Goal: Information Seeking & Learning: Learn about a topic

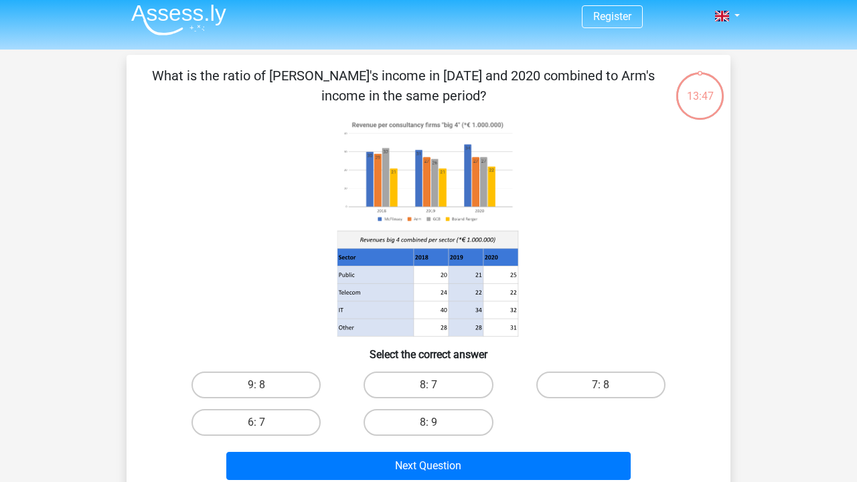
scroll to position [3, 0]
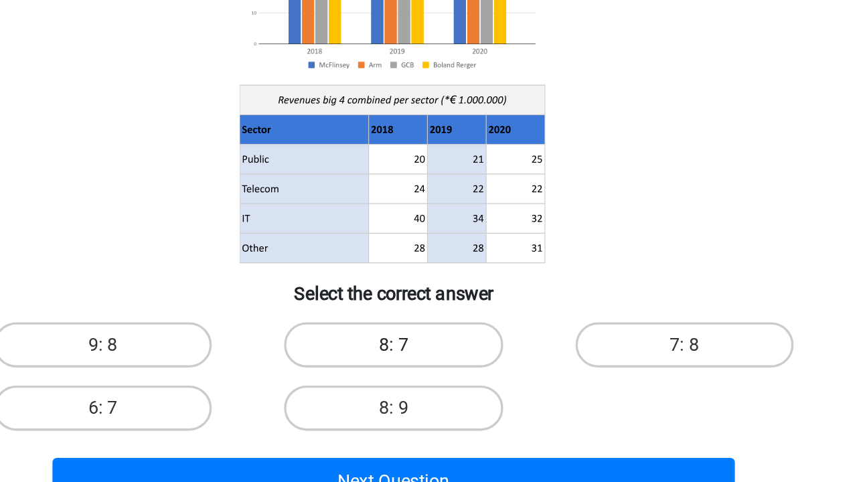
click at [363, 375] on label "8: 7" at bounding box center [427, 388] width 129 height 27
click at [428, 388] on input "8: 7" at bounding box center [432, 392] width 9 height 9
radio input "true"
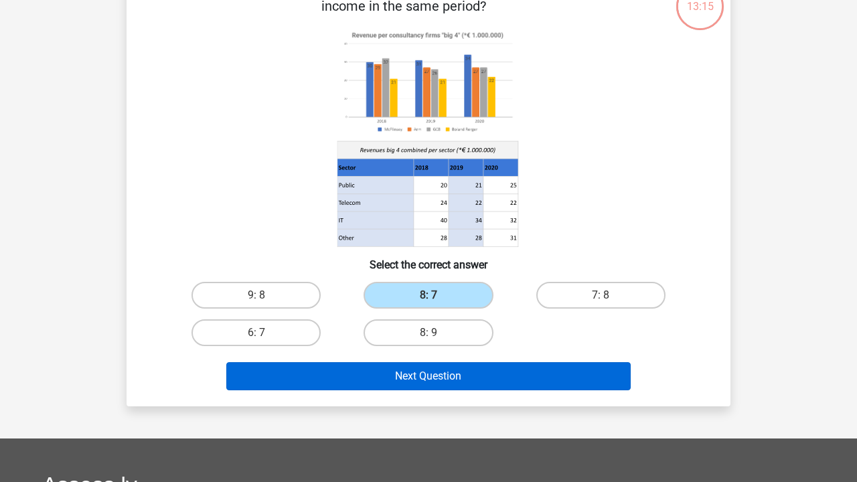
click at [430, 383] on button "Next Question" at bounding box center [428, 376] width 405 height 28
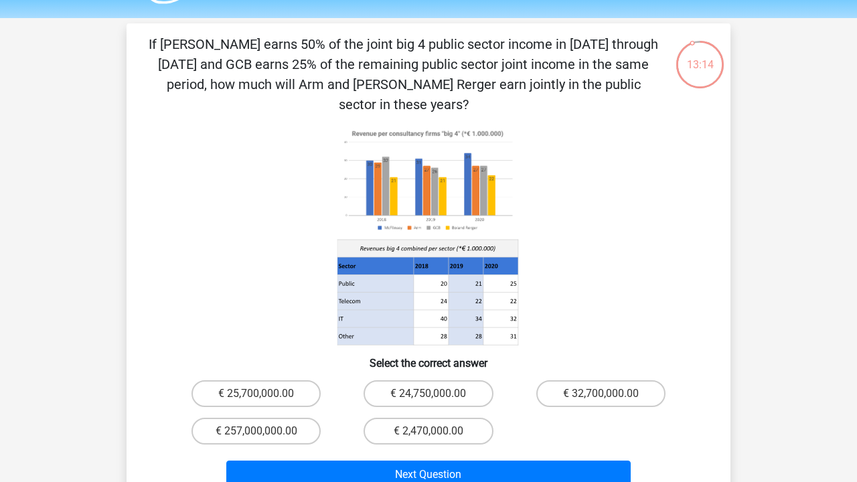
scroll to position [31, 0]
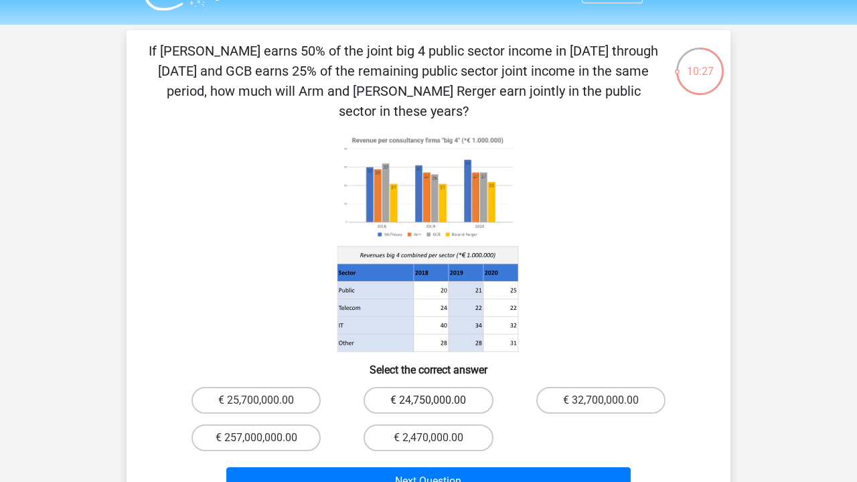
click at [422, 387] on label "€ 24,750,000.00" at bounding box center [427, 400] width 129 height 27
click at [428, 400] on input "€ 24,750,000.00" at bounding box center [432, 404] width 9 height 9
radio input "true"
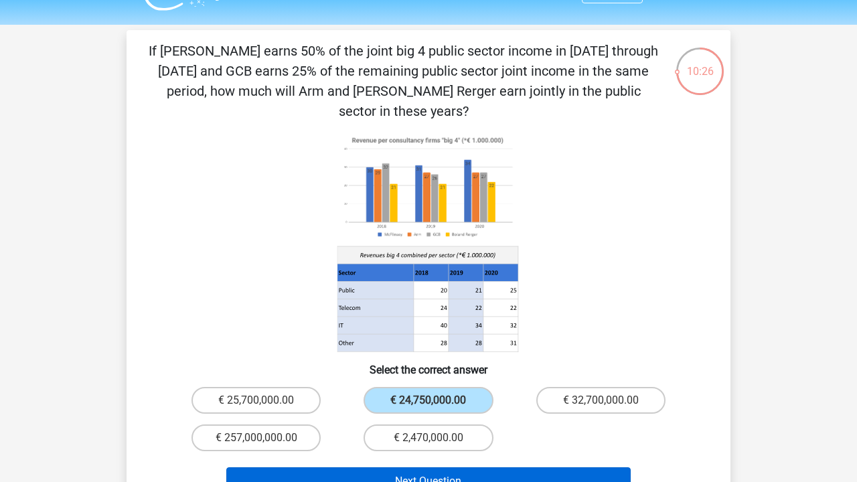
click at [423, 467] on button "Next Question" at bounding box center [428, 481] width 405 height 28
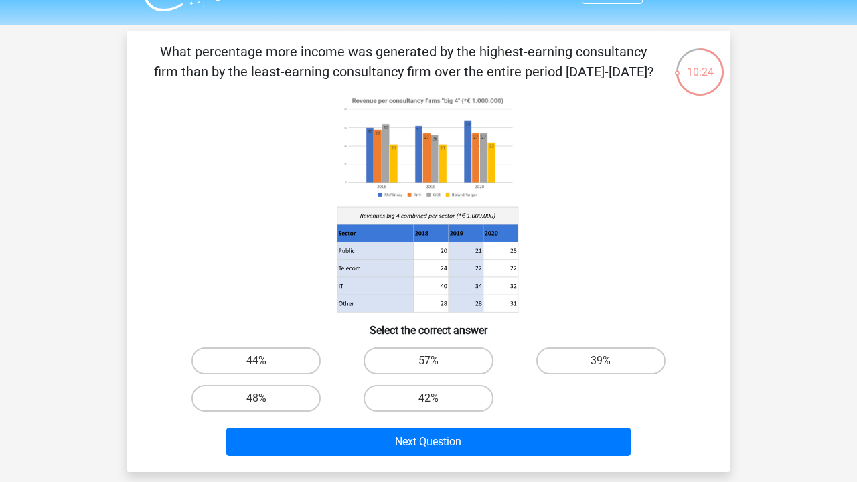
scroll to position [29, 0]
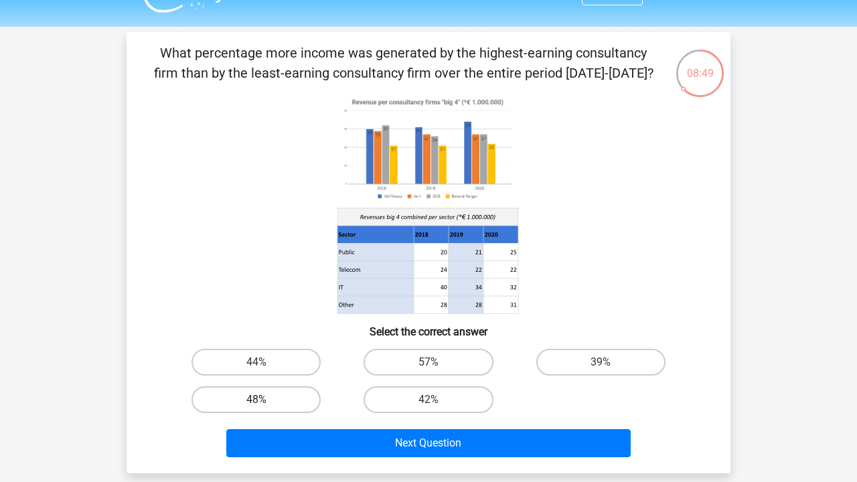
click at [277, 407] on label "48%" at bounding box center [255, 399] width 129 height 27
click at [265, 407] on input "48%" at bounding box center [260, 404] width 9 height 9
radio input "true"
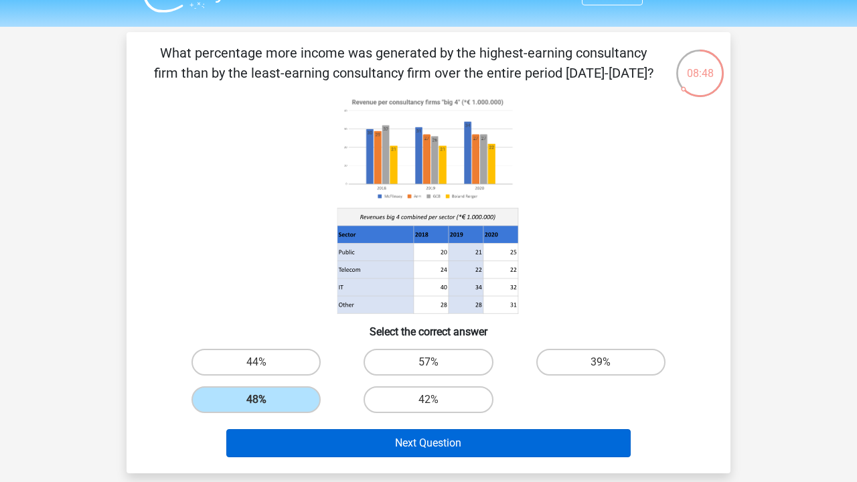
click at [404, 436] on button "Next Question" at bounding box center [428, 443] width 405 height 28
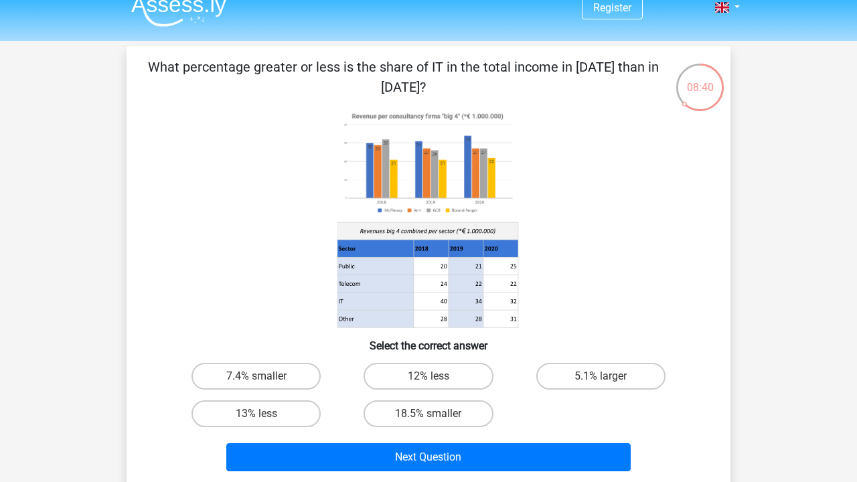
scroll to position [19, 0]
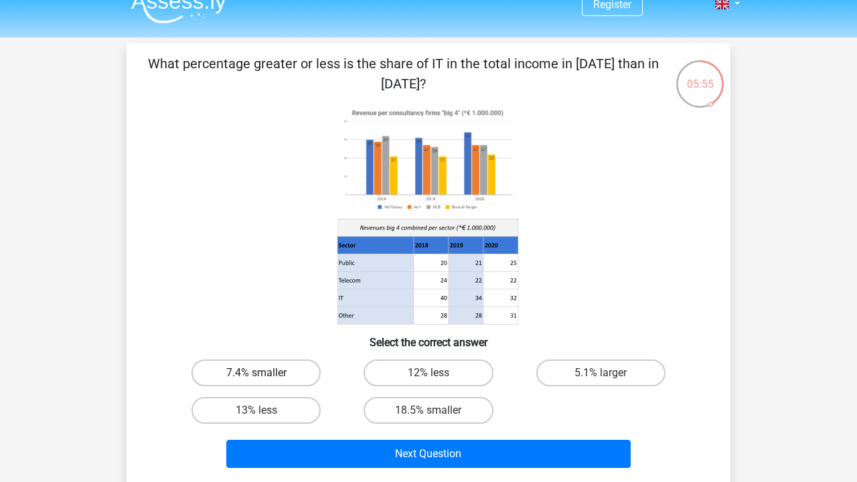
click at [285, 364] on label "7.4% smaller" at bounding box center [255, 372] width 129 height 27
click at [265, 373] on input "7.4% smaller" at bounding box center [260, 377] width 9 height 9
radio input "true"
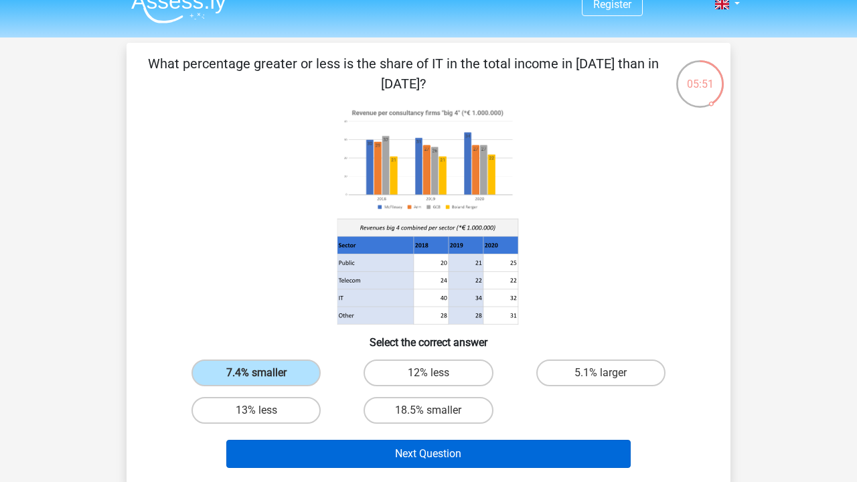
click at [418, 446] on button "Next Question" at bounding box center [428, 454] width 405 height 28
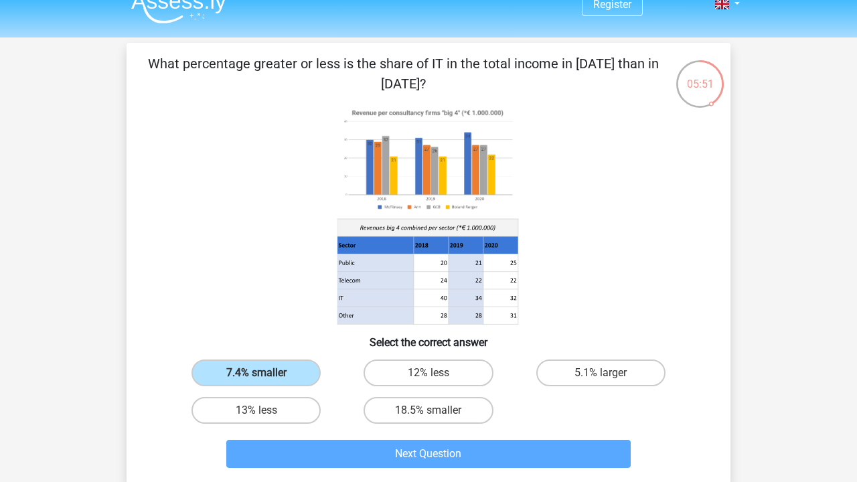
scroll to position [62, 0]
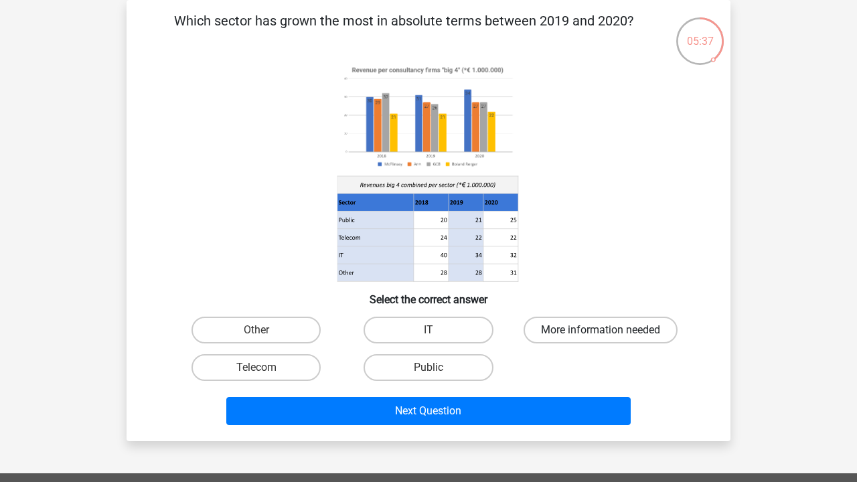
click at [602, 326] on label "More information needed" at bounding box center [600, 330] width 154 height 27
click at [602, 330] on input "More information needed" at bounding box center [604, 334] width 9 height 9
radio input "true"
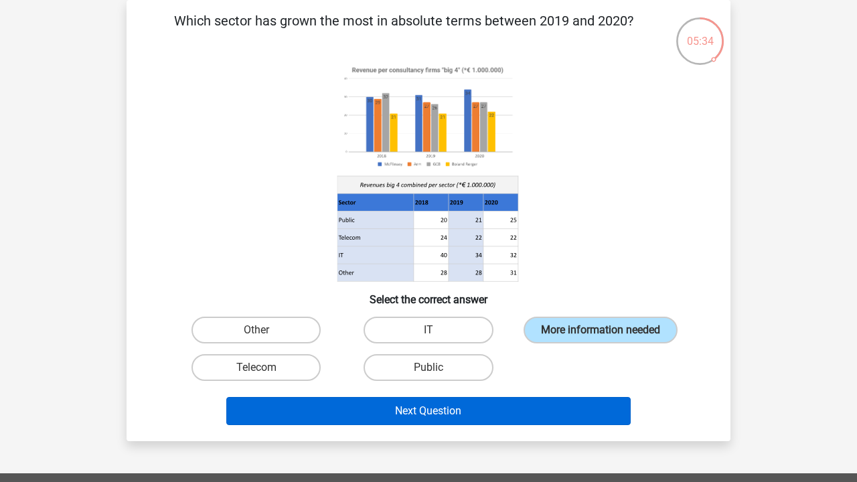
click at [525, 425] on button "Next Question" at bounding box center [428, 411] width 405 height 28
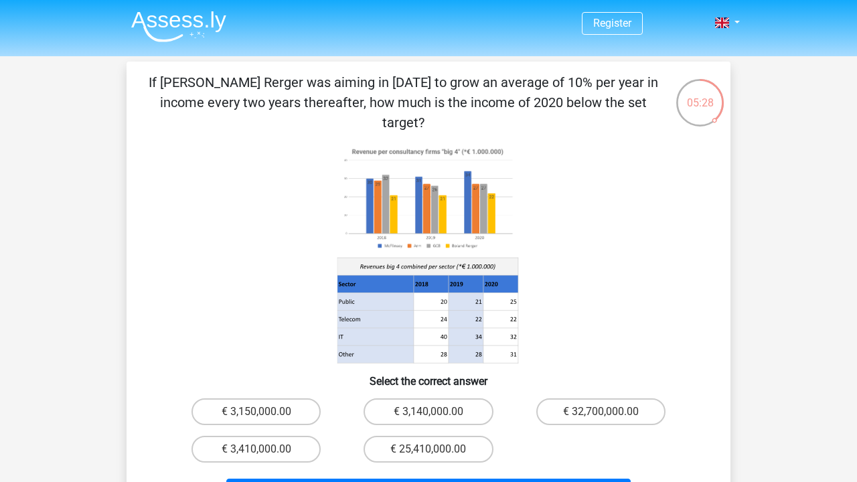
scroll to position [0, 0]
click at [290, 436] on label "€ 3,410,000.00" at bounding box center [255, 449] width 129 height 27
click at [265, 449] on input "€ 3,410,000.00" at bounding box center [260, 453] width 9 height 9
radio input "true"
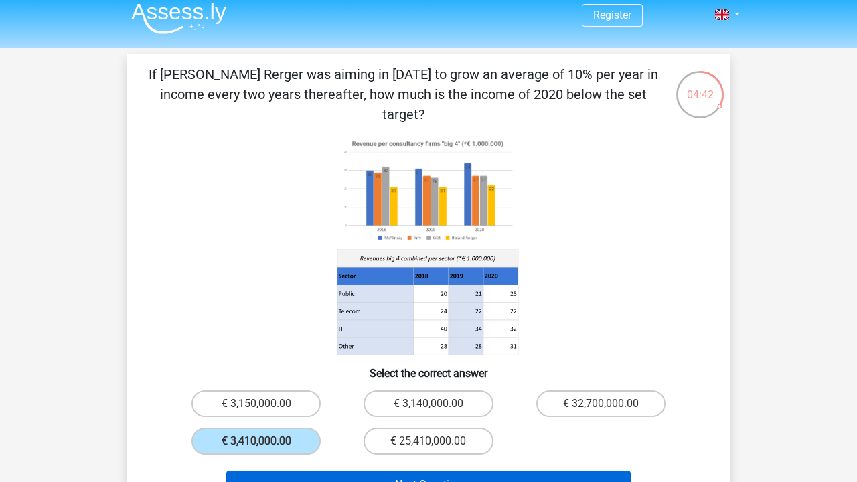
click at [337, 470] on button "Next Question" at bounding box center [428, 484] width 405 height 28
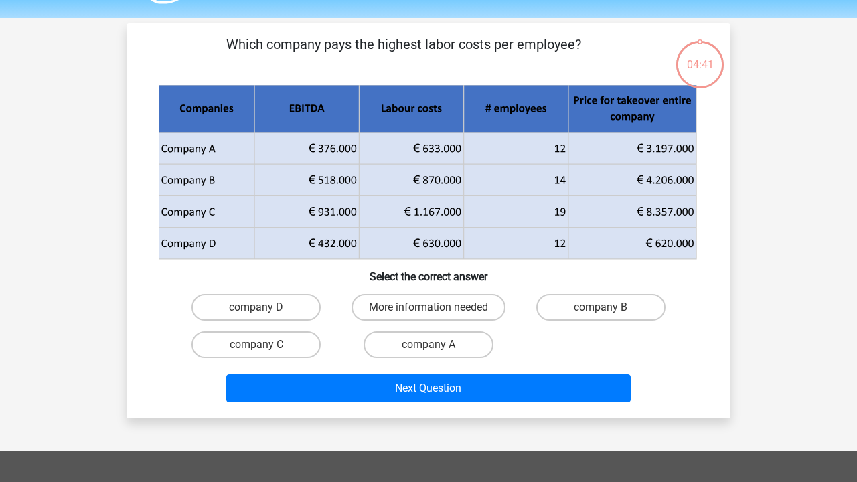
scroll to position [37, 0]
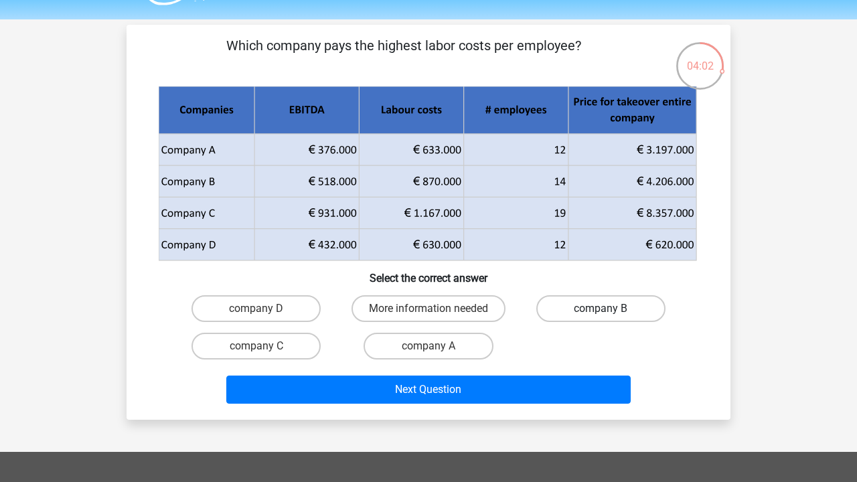
click at [559, 319] on label "company B" at bounding box center [600, 308] width 129 height 27
click at [600, 317] on input "company B" at bounding box center [604, 313] width 9 height 9
radio input "true"
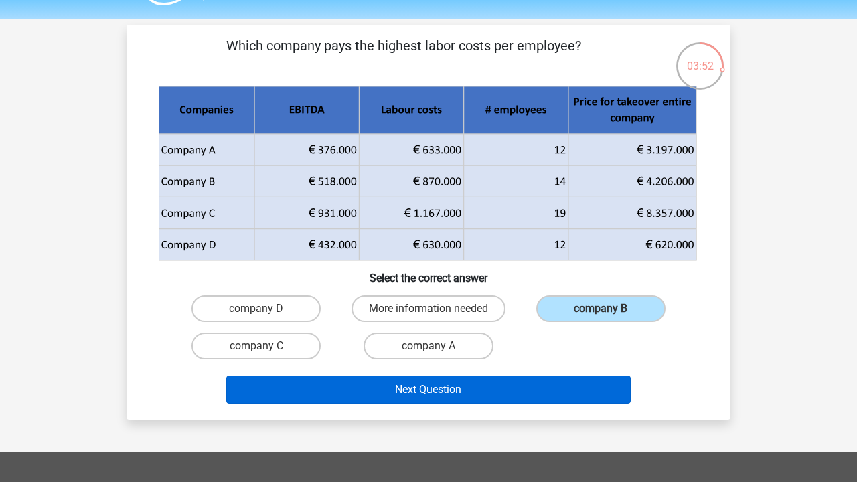
click at [480, 389] on button "Next Question" at bounding box center [428, 389] width 405 height 28
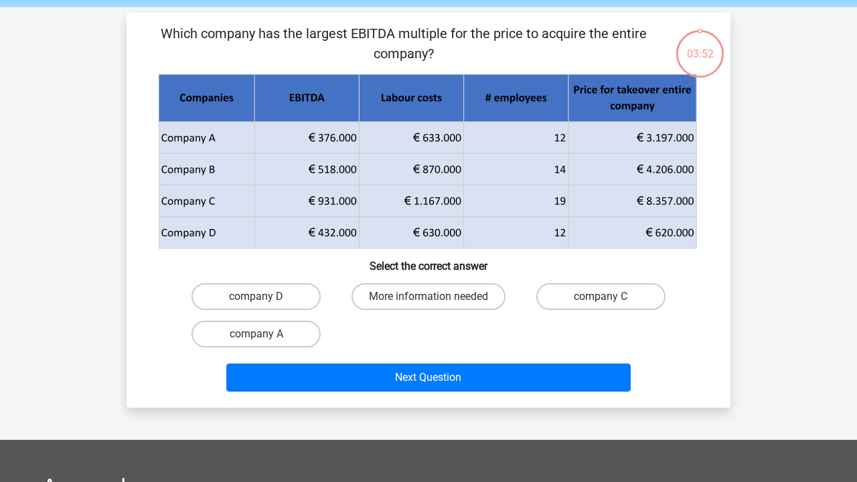
scroll to position [43, 0]
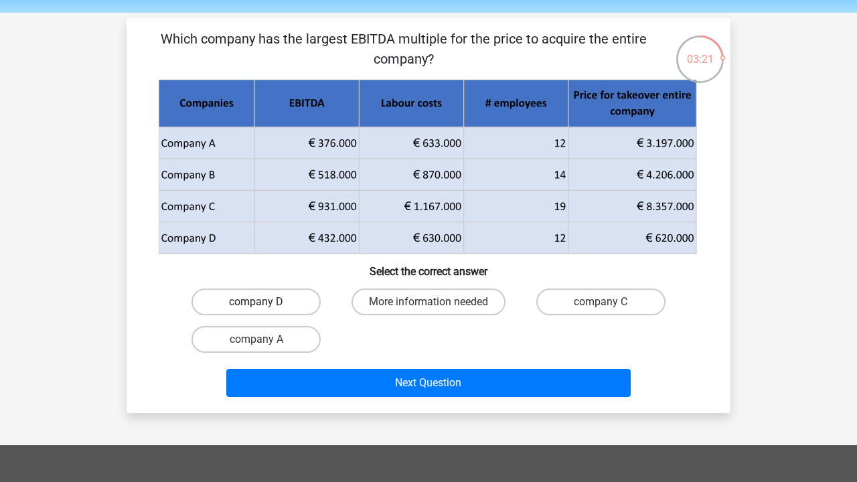
click at [276, 298] on label "company D" at bounding box center [255, 301] width 129 height 27
click at [265, 302] on input "company D" at bounding box center [260, 306] width 9 height 9
radio input "true"
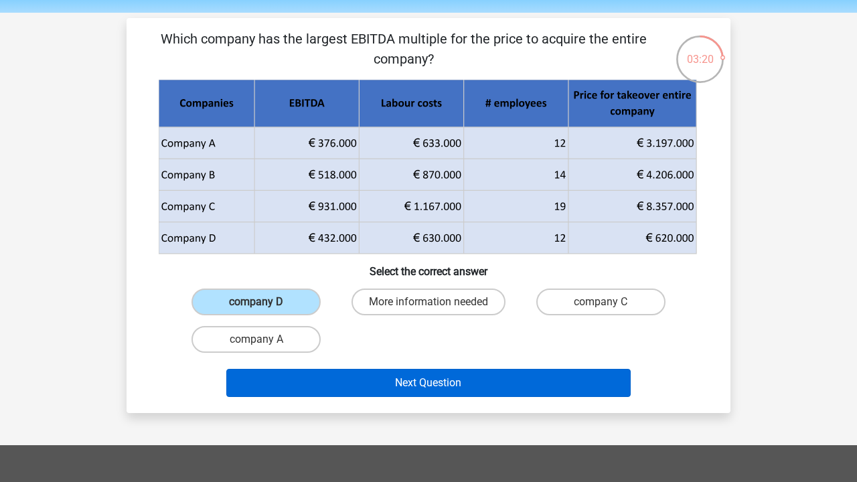
click at [352, 378] on button "Next Question" at bounding box center [428, 383] width 405 height 28
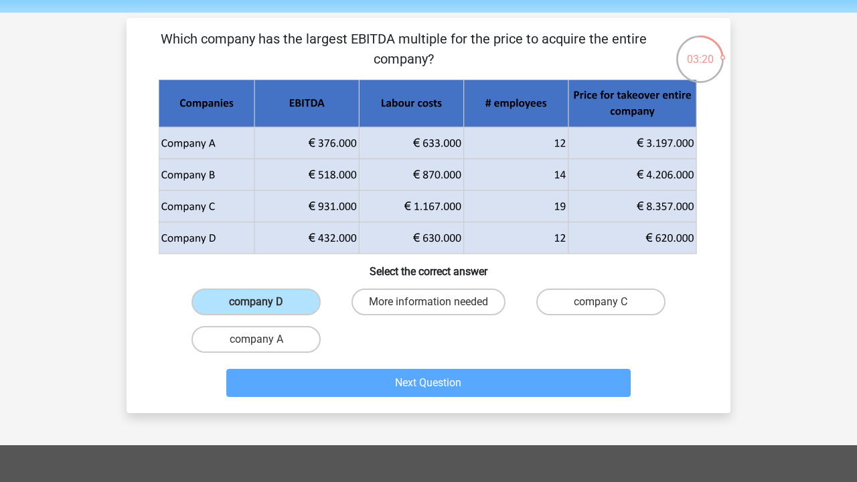
scroll to position [62, 0]
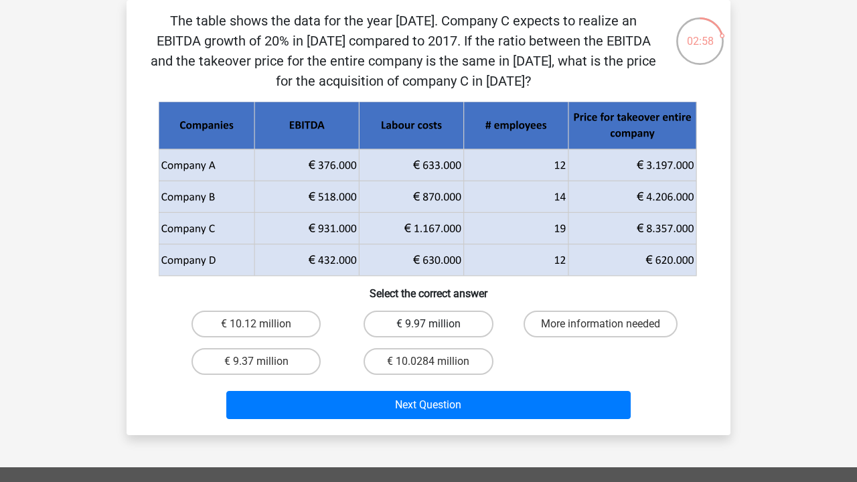
click at [438, 319] on label "€ 9.97 million" at bounding box center [427, 324] width 129 height 27
click at [437, 324] on input "€ 9.97 million" at bounding box center [432, 328] width 9 height 9
radio input "true"
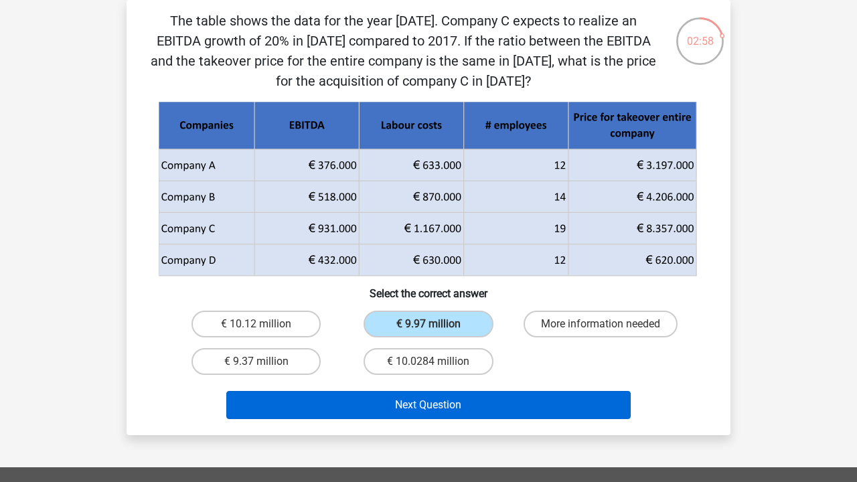
click at [434, 402] on button "Next Question" at bounding box center [428, 405] width 405 height 28
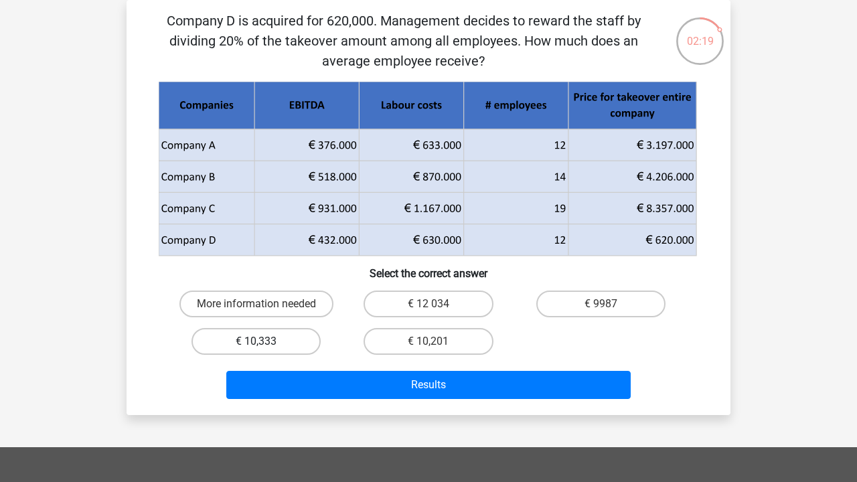
click at [288, 344] on label "€ 10,333" at bounding box center [255, 341] width 129 height 27
click at [265, 344] on input "€ 10,333" at bounding box center [260, 345] width 9 height 9
radio input "true"
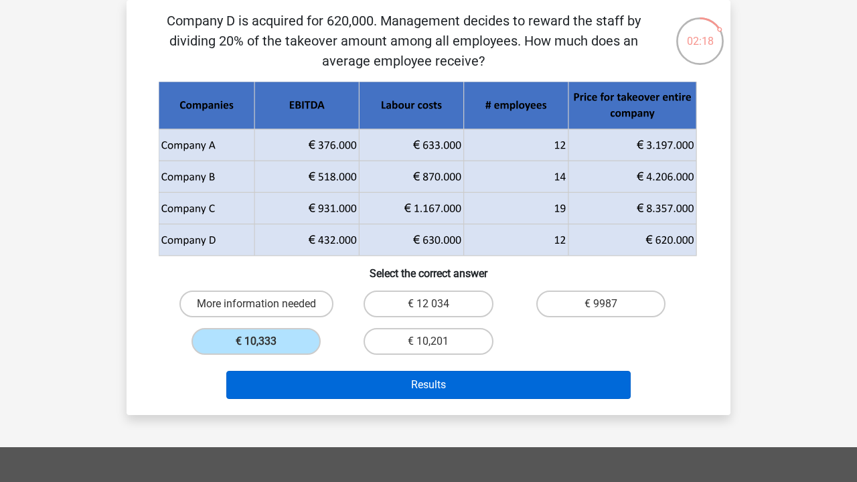
click at [365, 383] on button "Results" at bounding box center [428, 385] width 405 height 28
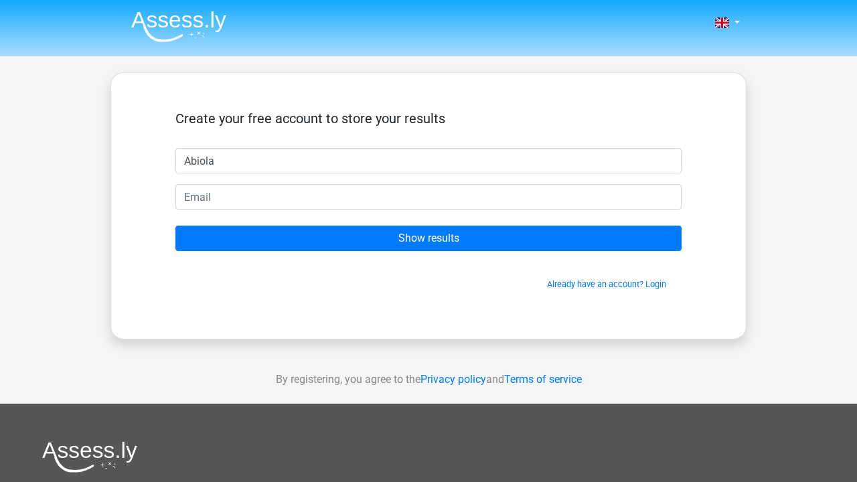
type input "Abiola"
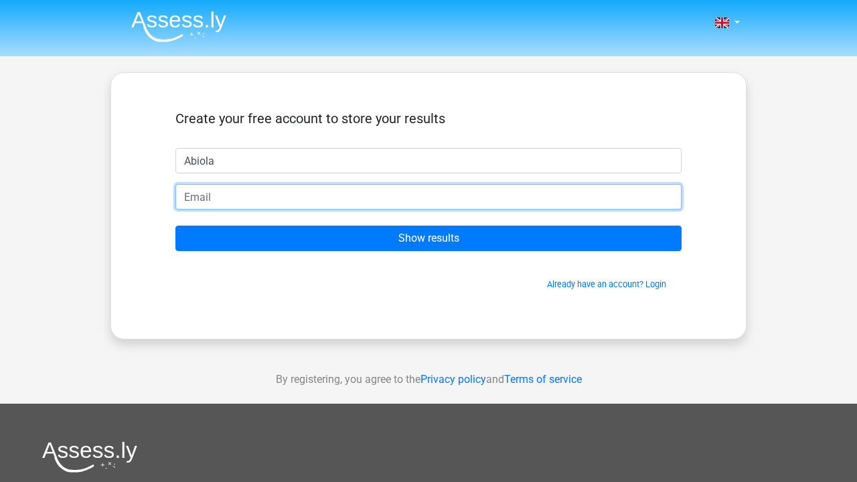
type input "[EMAIL_ADDRESS][DOMAIN_NAME]"
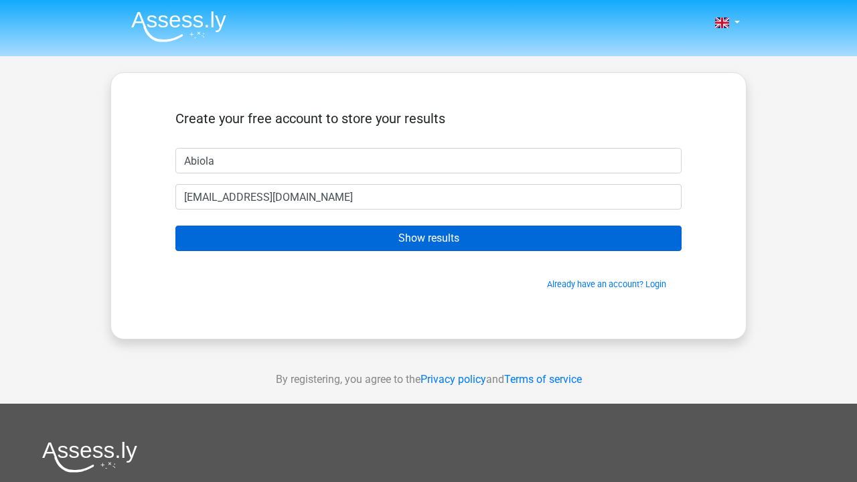
click at [380, 239] on input "Show results" at bounding box center [428, 238] width 506 height 25
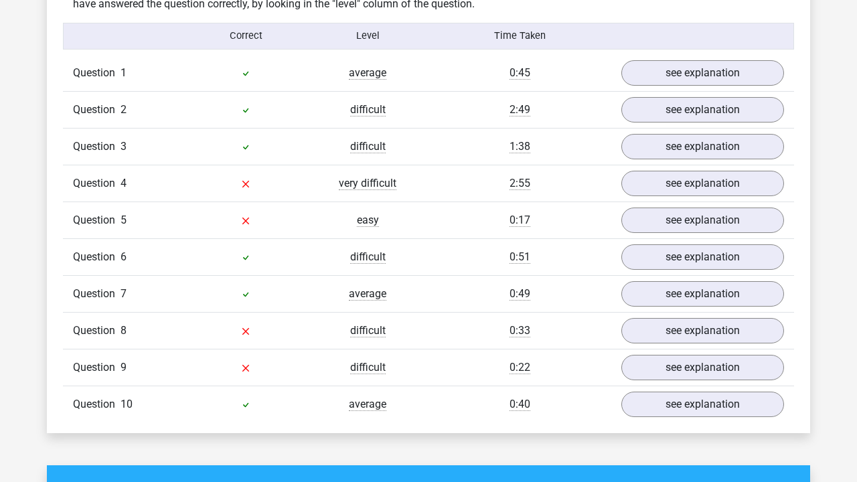
scroll to position [1057, 0]
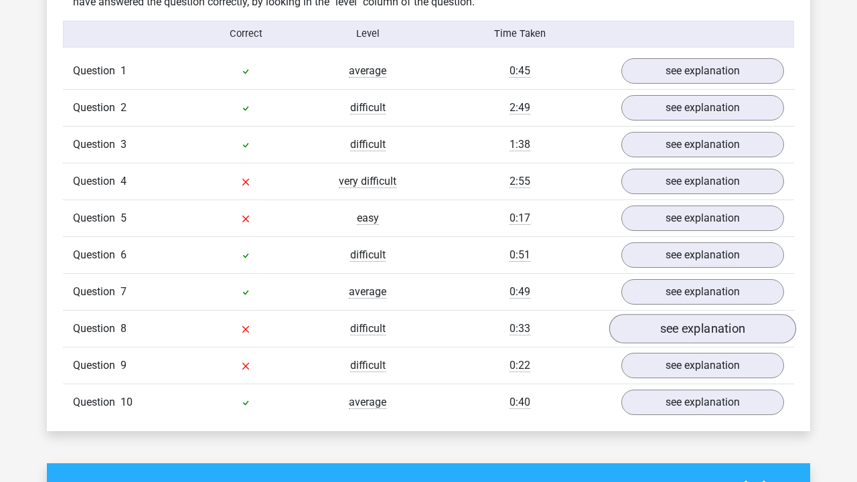
click at [675, 343] on link "see explanation" at bounding box center [702, 328] width 187 height 29
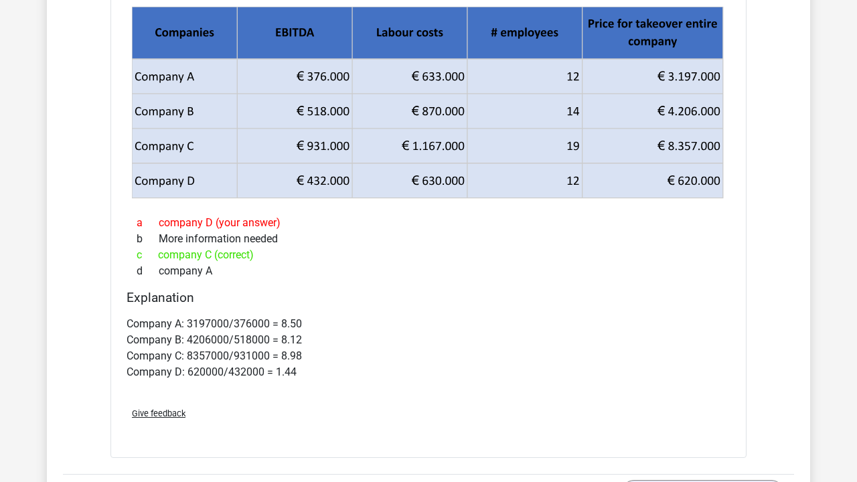
scroll to position [1442, 0]
